Goal: Browse casually: Explore the website without a specific task or goal

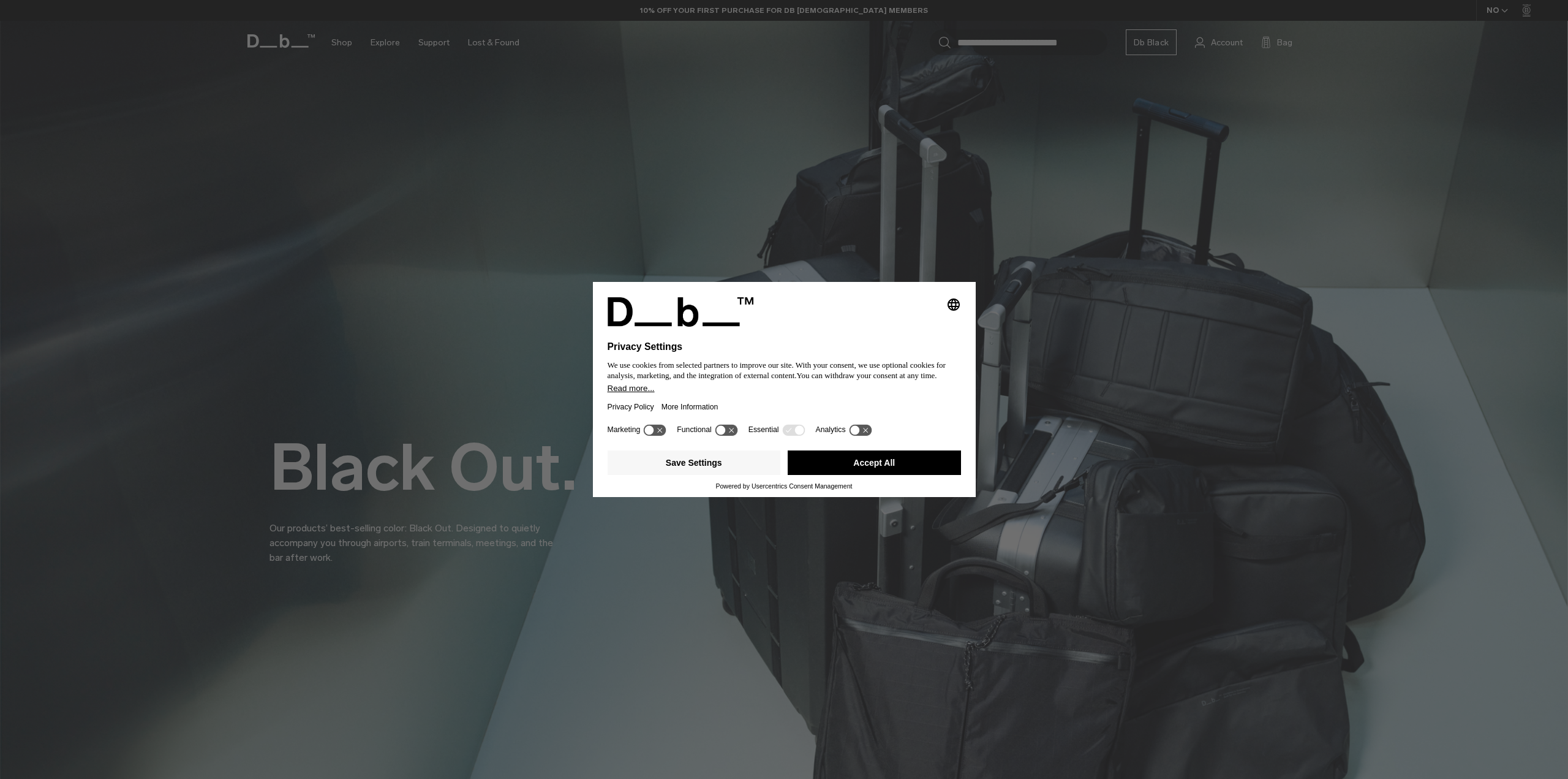
click at [918, 449] on div "Save Settings Accept All" at bounding box center [784, 464] width 354 height 37
click at [908, 468] on button "Accept All" at bounding box center [874, 462] width 174 height 24
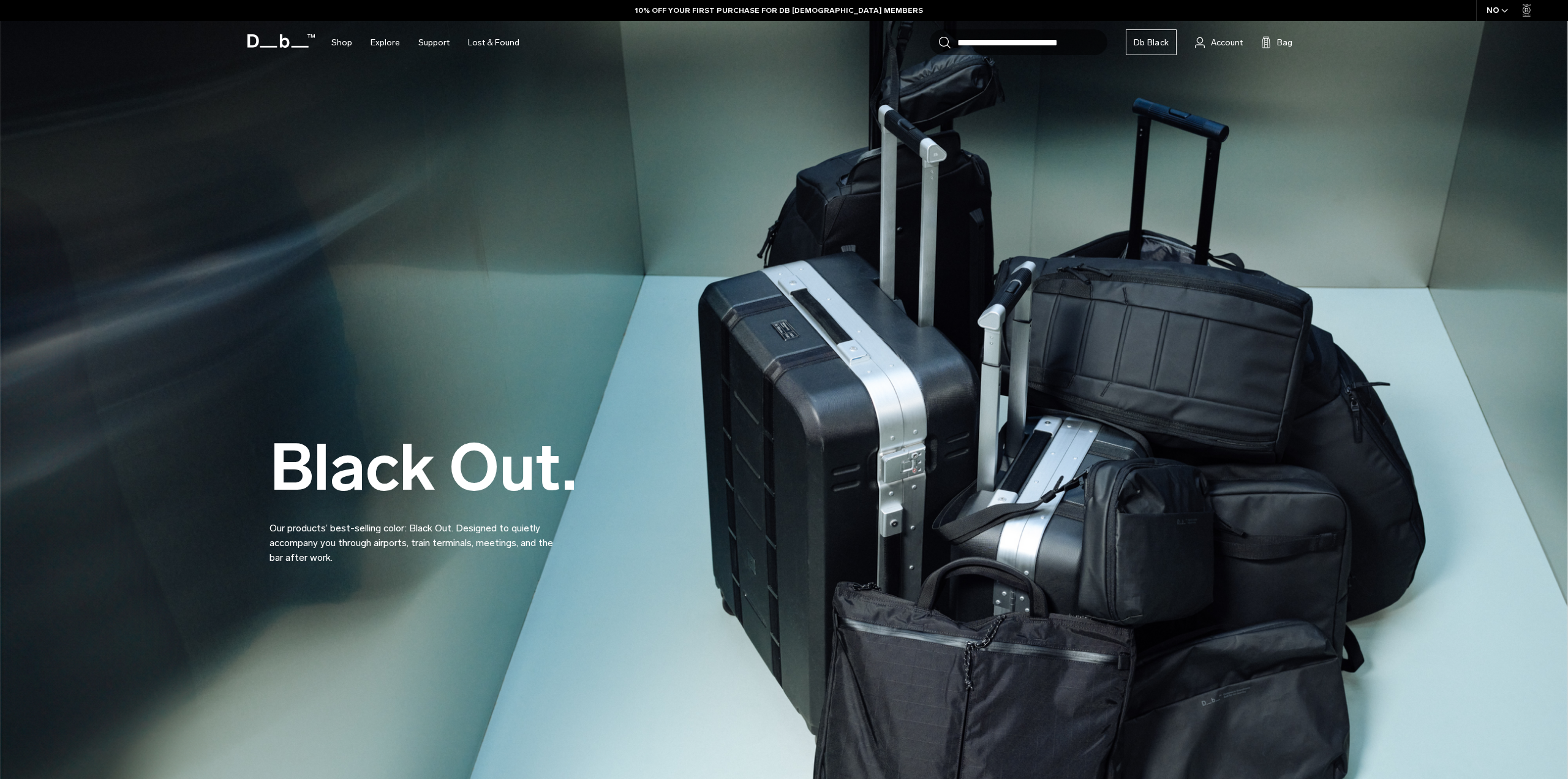
click at [880, 460] on div "Black Out. Our products’ best-selling color: Black Out. Designed to quietly acc…" at bounding box center [784, 469] width 1029 height 264
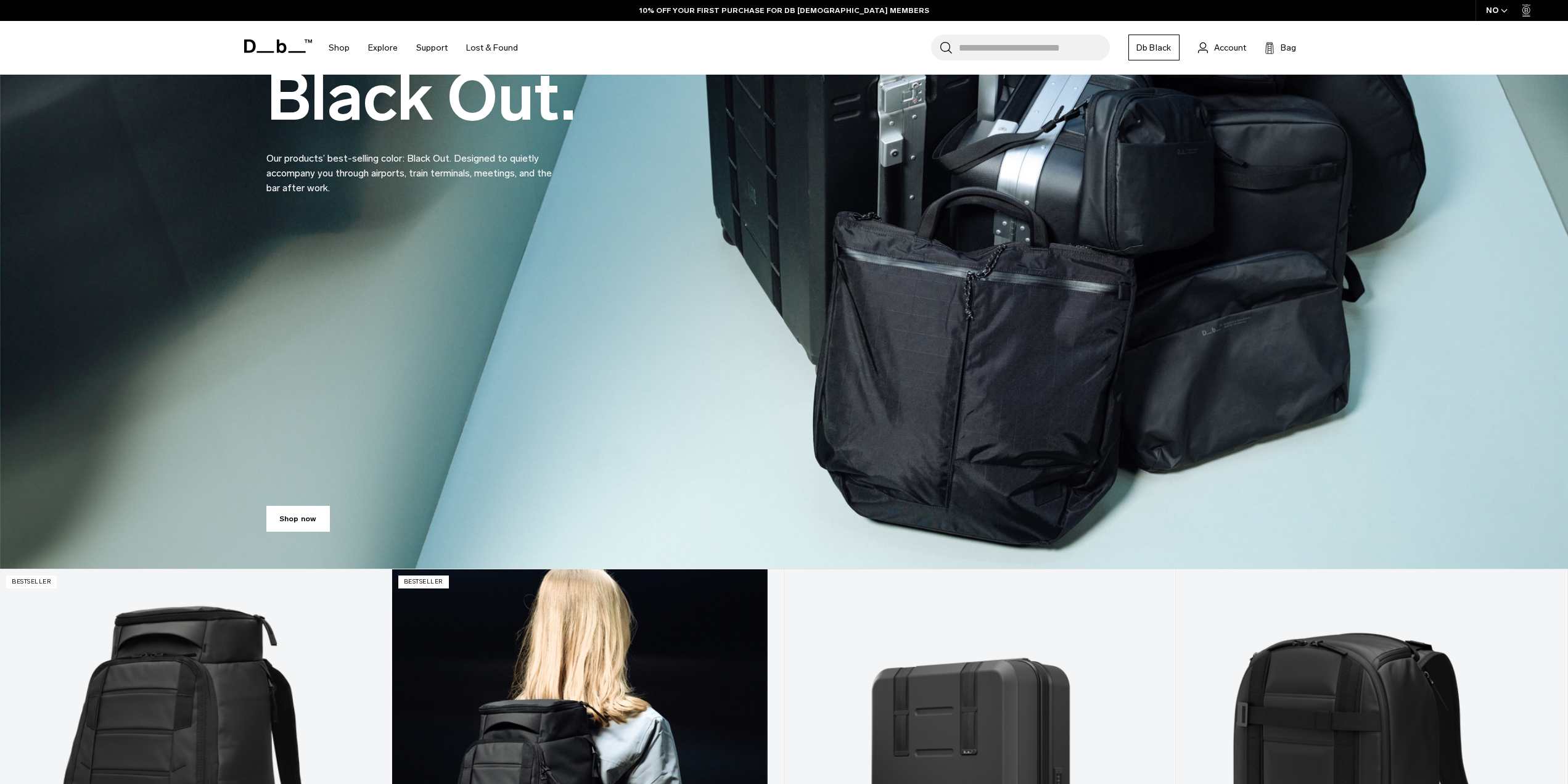
scroll to position [496, 0]
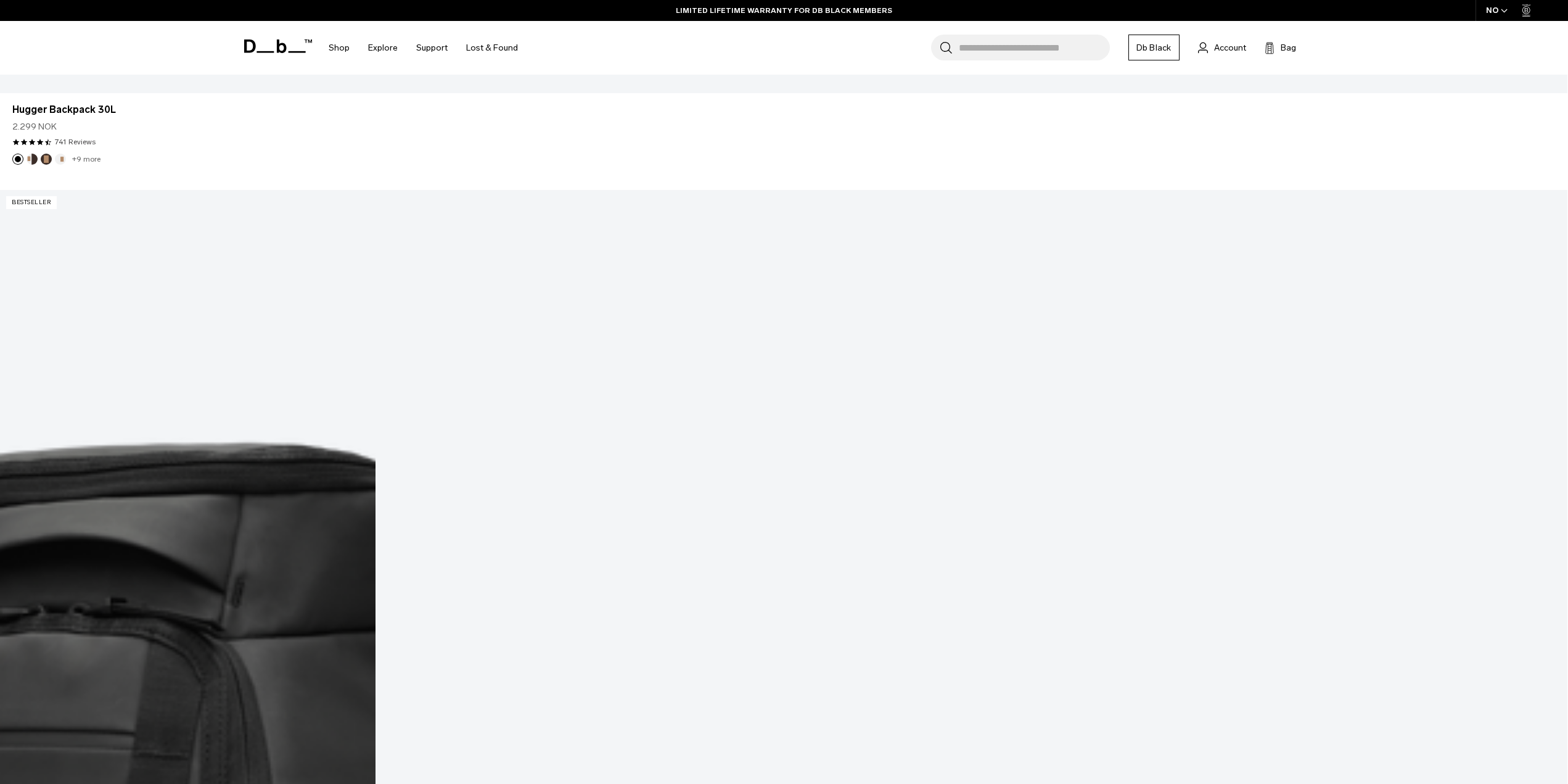
scroll to position [2220, 0]
